Goal: Information Seeking & Learning: Learn about a topic

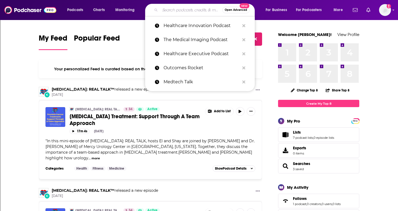
click at [171, 12] on input "Search podcasts, credits, & more..." at bounding box center [191, 10] width 62 height 9
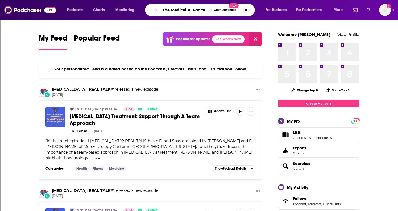
type input "The Medical AI Podcast"
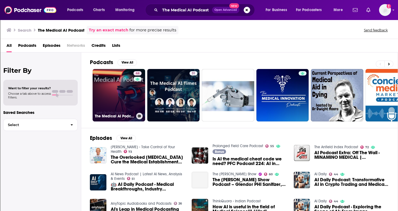
click at [129, 94] on link "44 The Medical AI Podcast" at bounding box center [119, 95] width 53 height 53
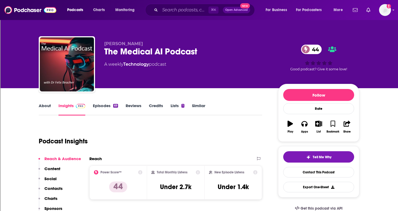
click at [99, 106] on link "Episodes 69" at bounding box center [105, 109] width 25 height 12
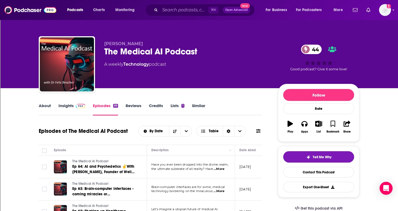
click at [61, 107] on link "Insights" at bounding box center [72, 109] width 27 height 12
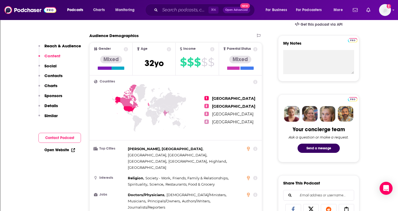
scroll to position [136, 0]
